Goal: Information Seeking & Learning: Understand process/instructions

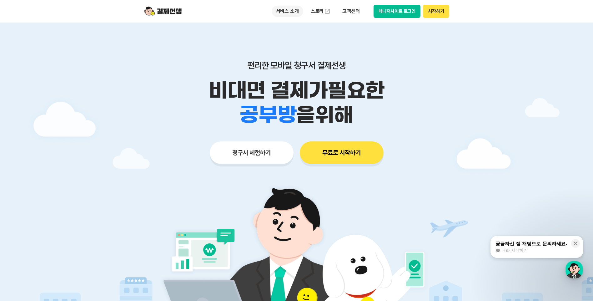
click at [294, 10] on p "서비스 소개" at bounding box center [288, 11] width 32 height 11
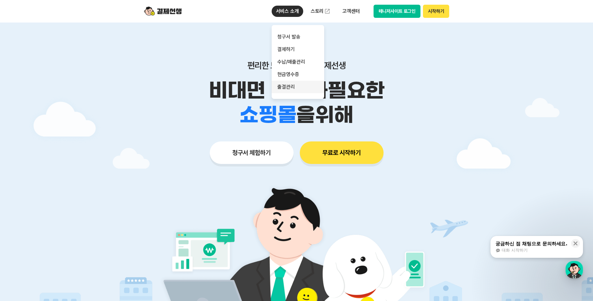
click at [292, 86] on link "출결관리" at bounding box center [298, 87] width 53 height 13
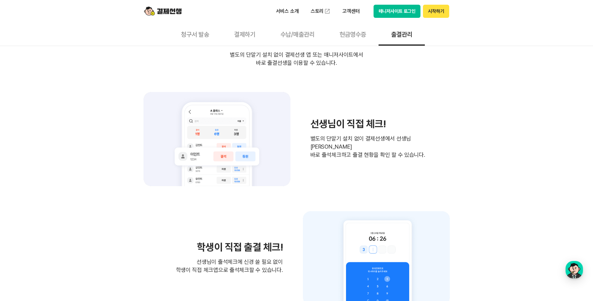
scroll to position [781, 0]
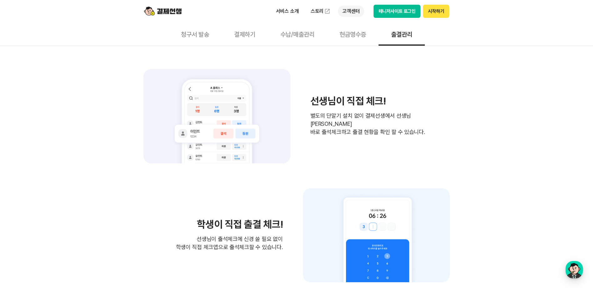
click at [347, 10] on p "고객센터" at bounding box center [351, 11] width 26 height 11
click at [357, 34] on link "자주 묻는 질문" at bounding box center [364, 37] width 53 height 13
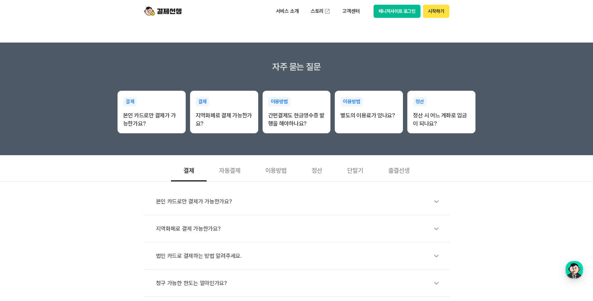
scroll to position [125, 0]
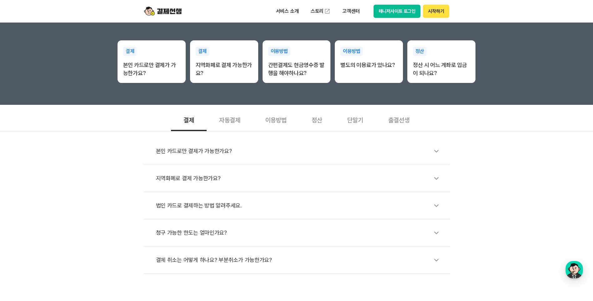
click at [274, 122] on div "이용방법" at bounding box center [276, 119] width 46 height 23
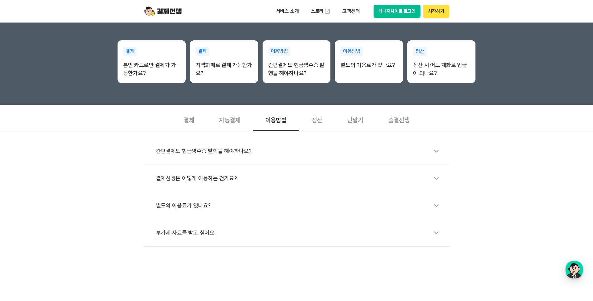
click at [205, 179] on div "결제선생은 어떻게 이용하는 건가요?" at bounding box center [300, 178] width 288 height 14
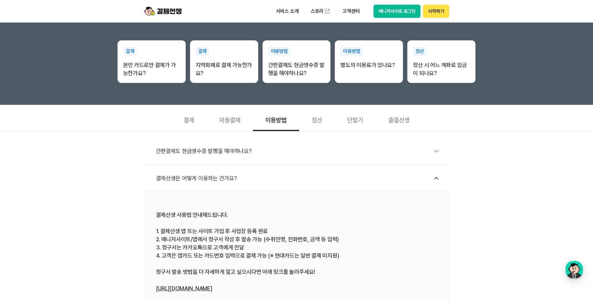
scroll to position [250, 0]
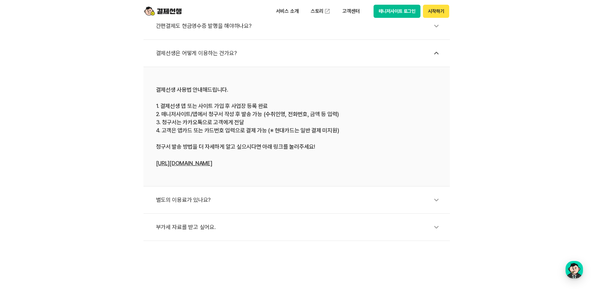
click at [193, 166] on link "[URL][DOMAIN_NAME]" at bounding box center [184, 163] width 56 height 7
click at [189, 203] on div "별도의 이용료가 있나요?" at bounding box center [300, 200] width 288 height 14
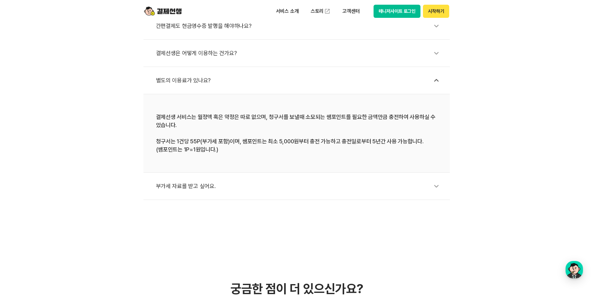
click at [229, 180] on div "부가세 자료를 받고 싶어요." at bounding box center [300, 186] width 288 height 14
